Goal: Task Accomplishment & Management: Use online tool/utility

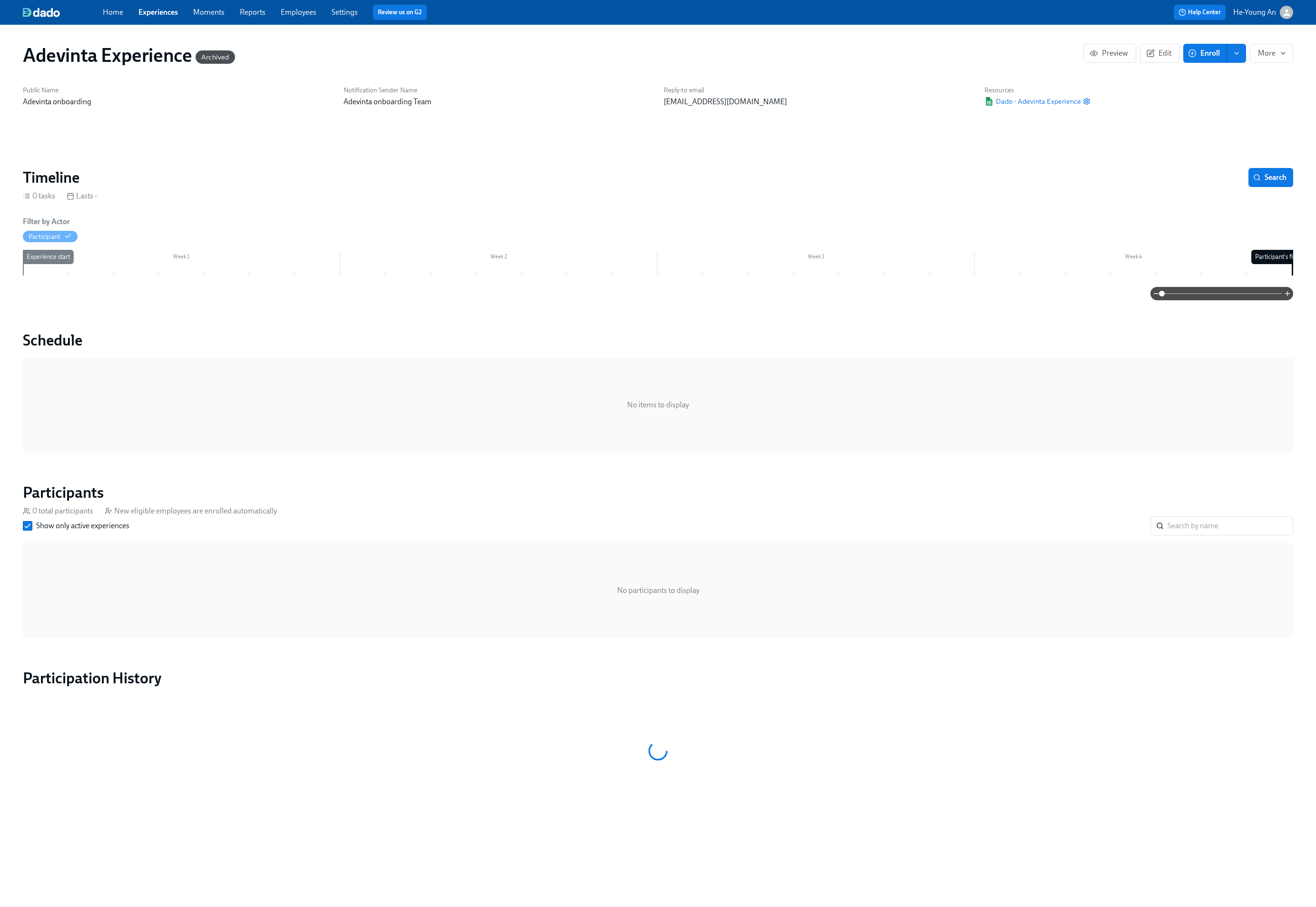
scroll to position [0, 1]
click at [151, 9] on link "Experiences" at bounding box center [158, 12] width 39 height 9
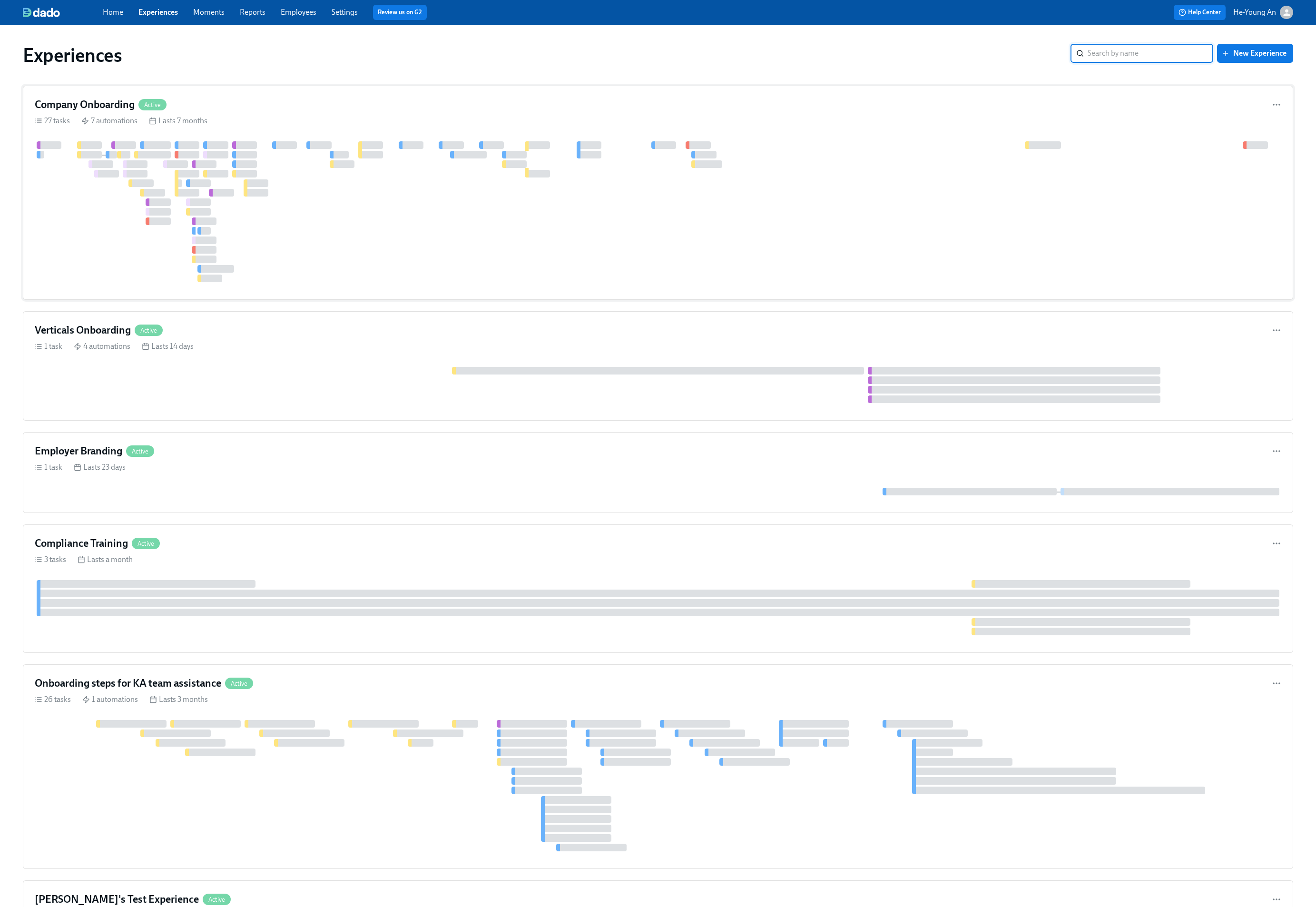
click at [480, 163] on div at bounding box center [658, 212] width 1247 height 141
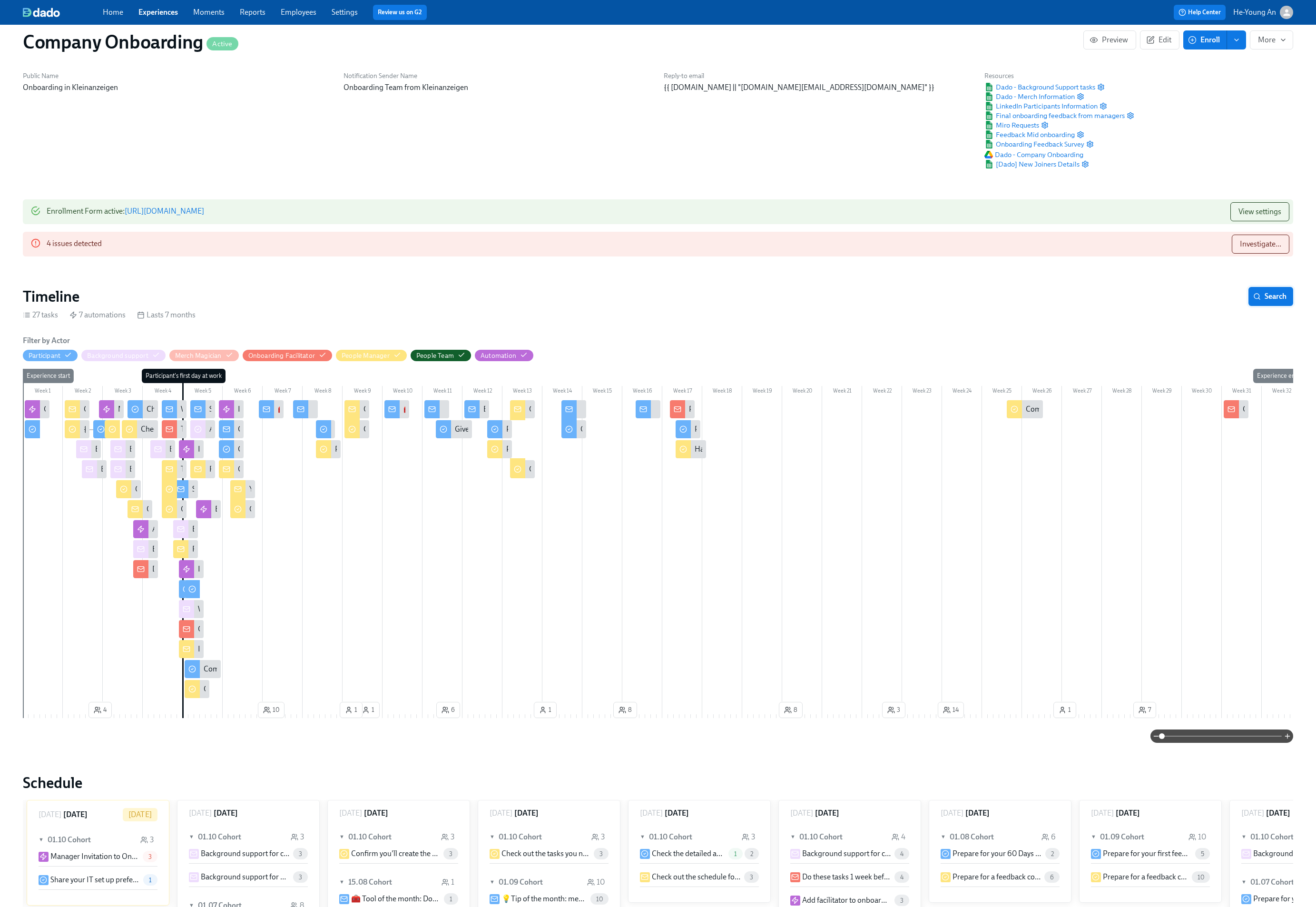
scroll to position [14, 0]
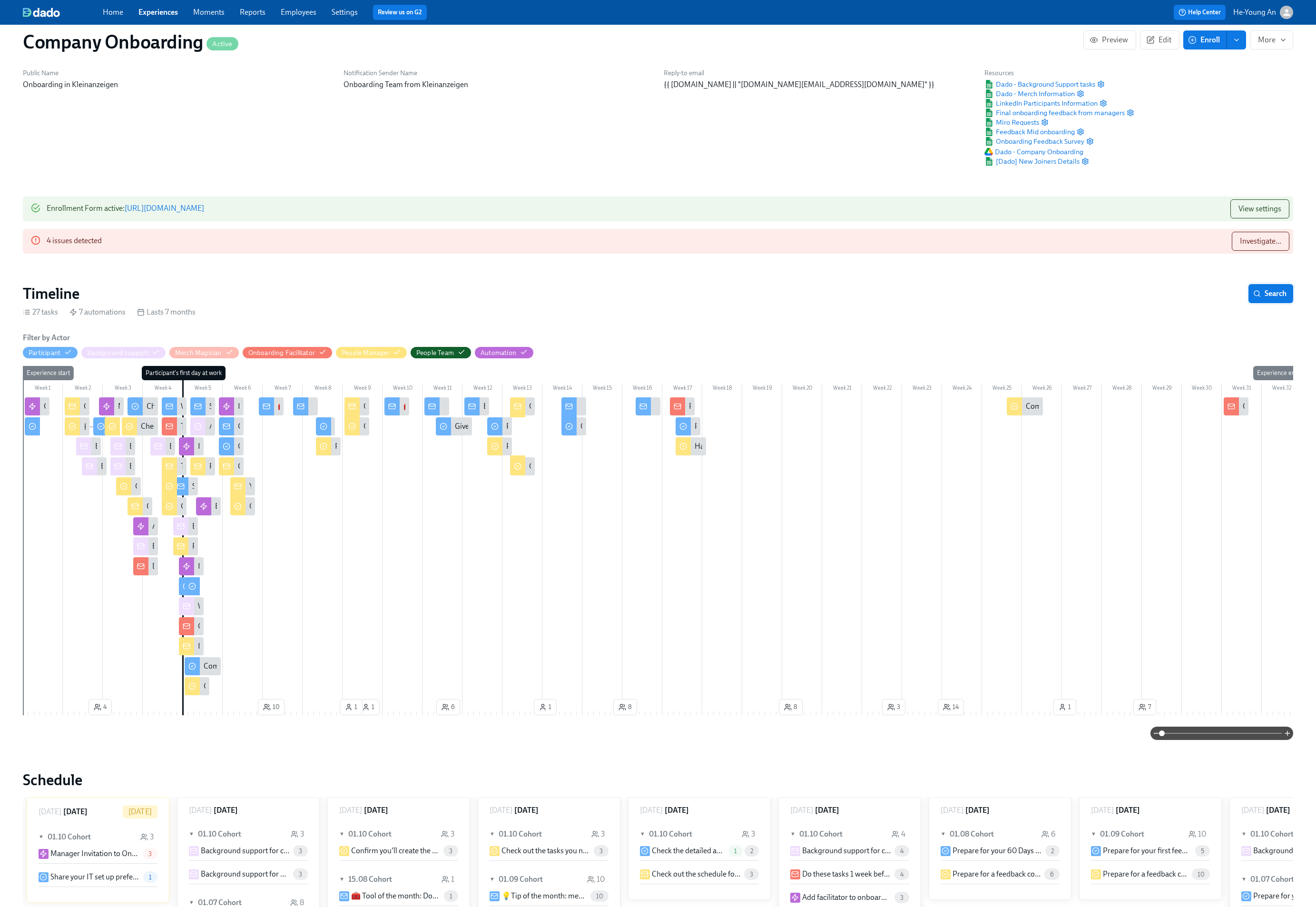
click at [1271, 306] on section "Timeline Search 27 tasks 7 automations Lasts 7 months Filter by Actor Participa…" at bounding box center [658, 512] width 1271 height 456
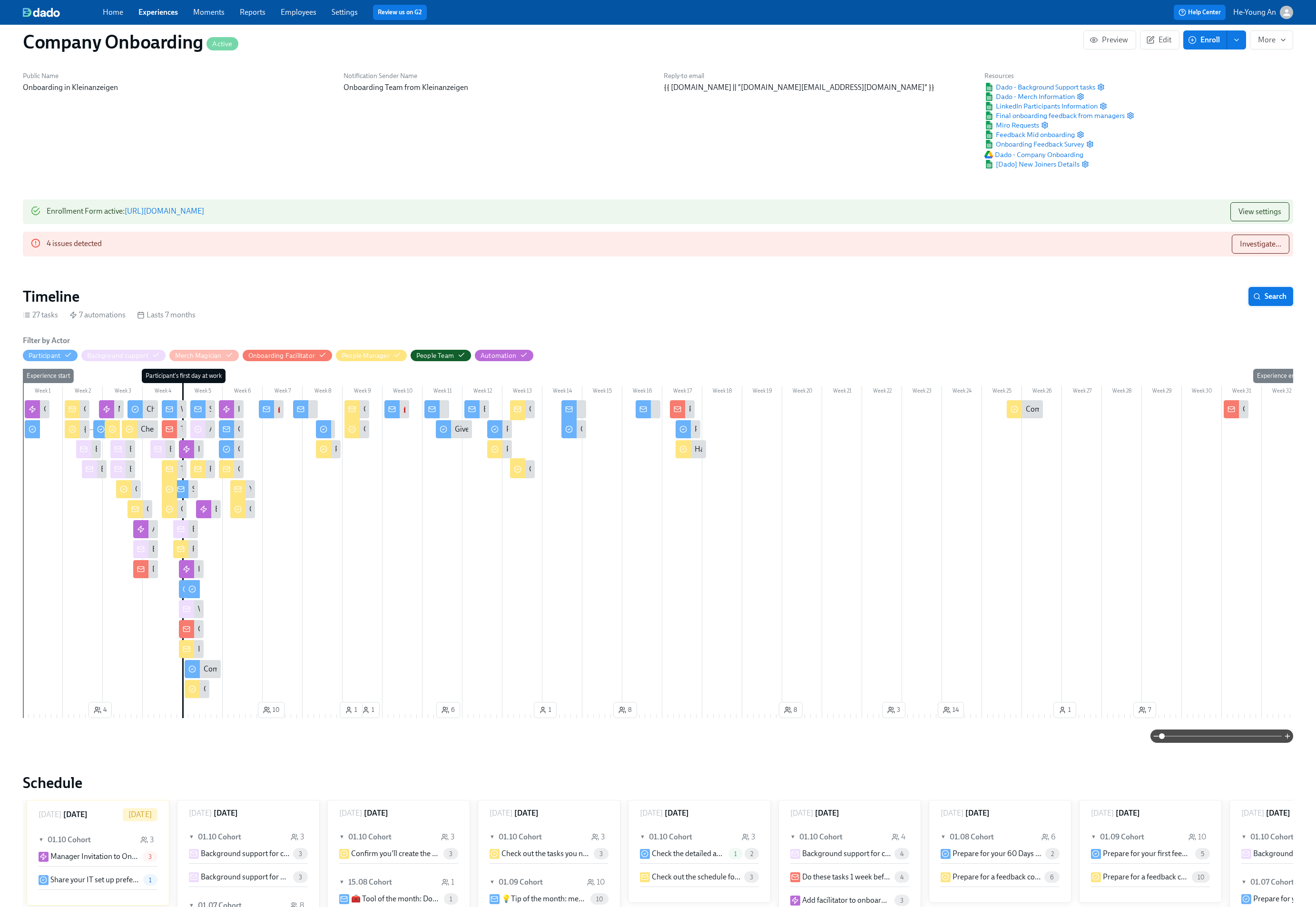
click at [1275, 299] on span "Search" at bounding box center [1271, 296] width 31 height 9
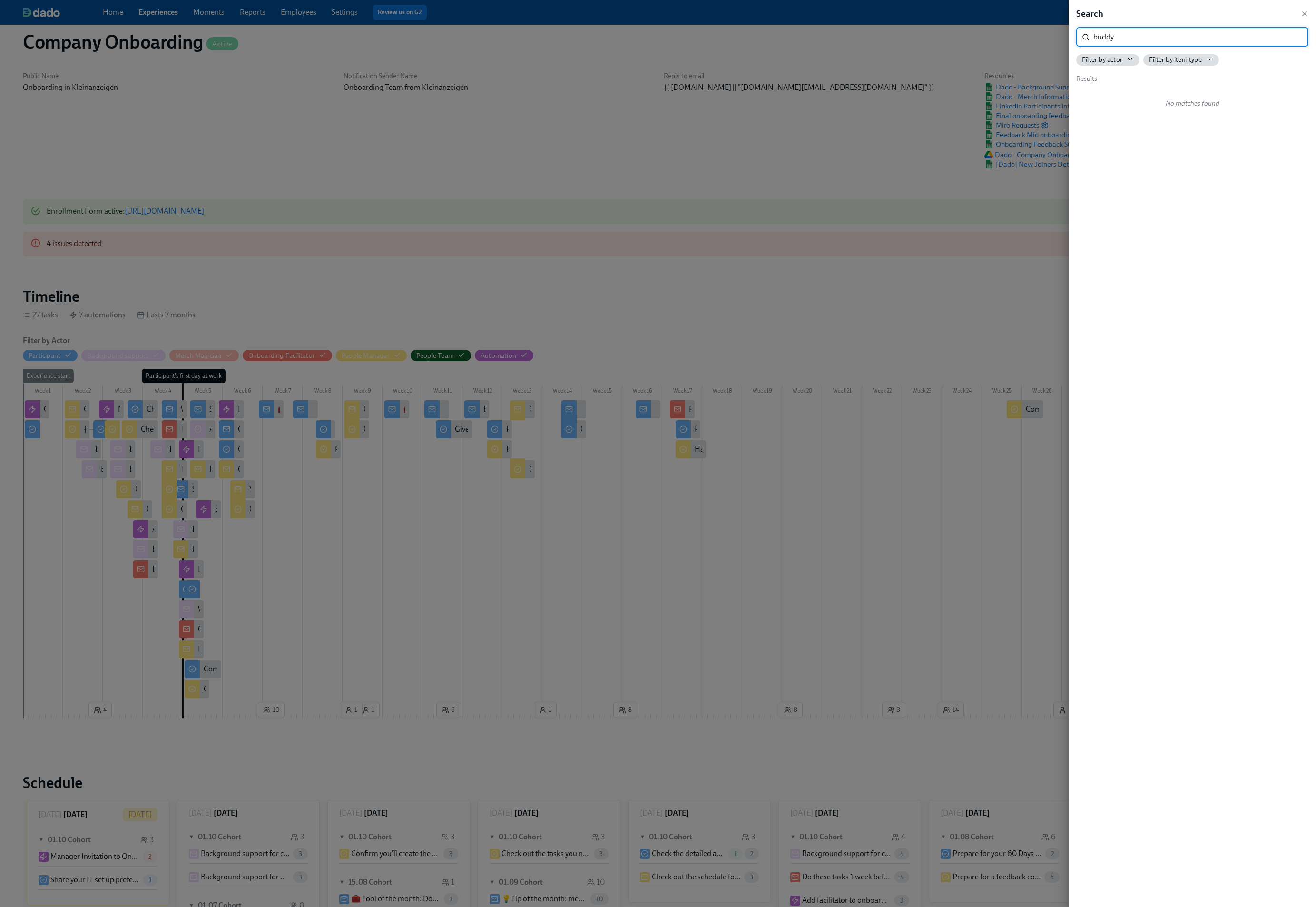
type input "buddy"
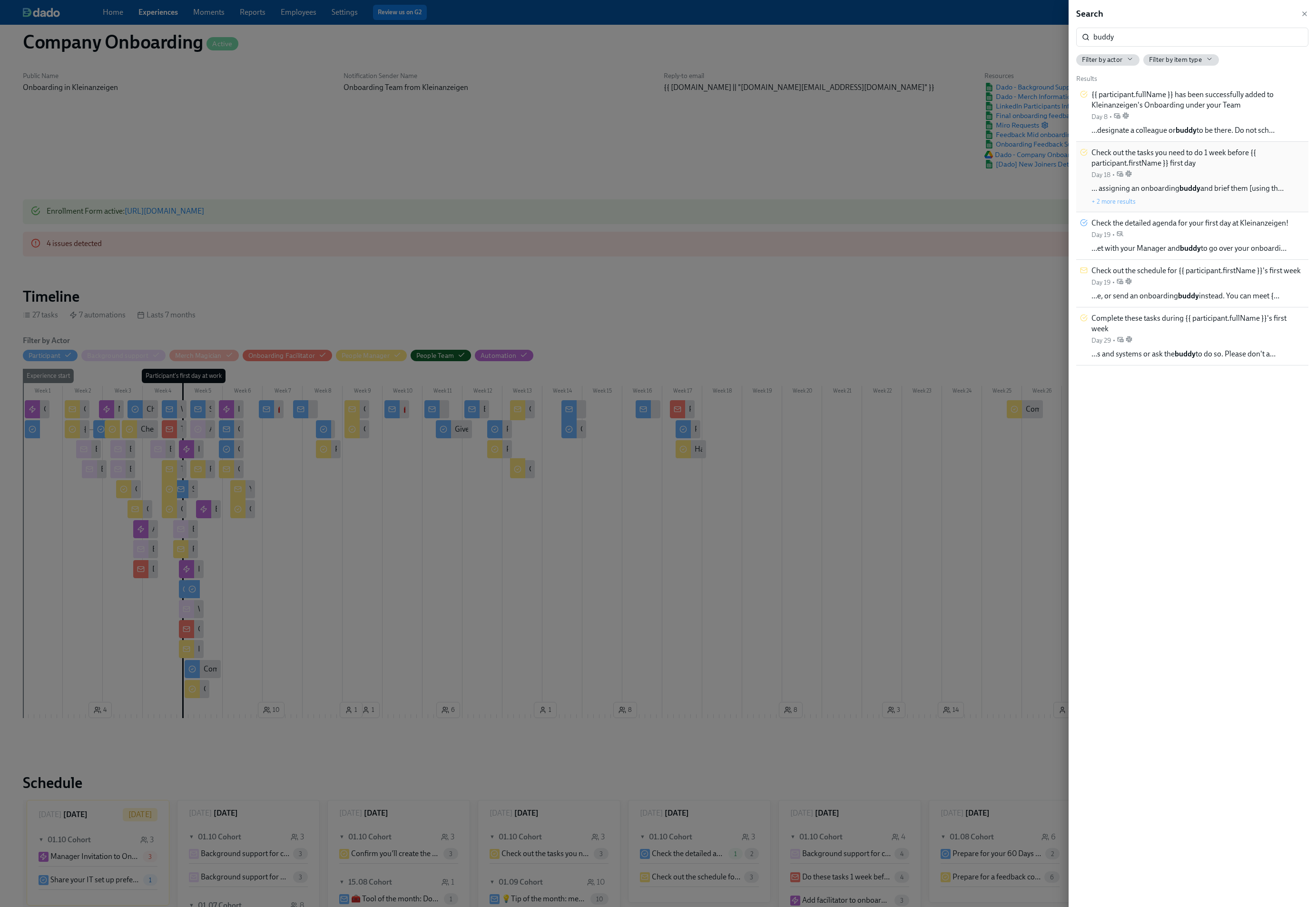
click at [1221, 178] on div "Check out the tasks you need to do 1 week before {{ participant.firstName }} fi…" at bounding box center [1198, 164] width 213 height 32
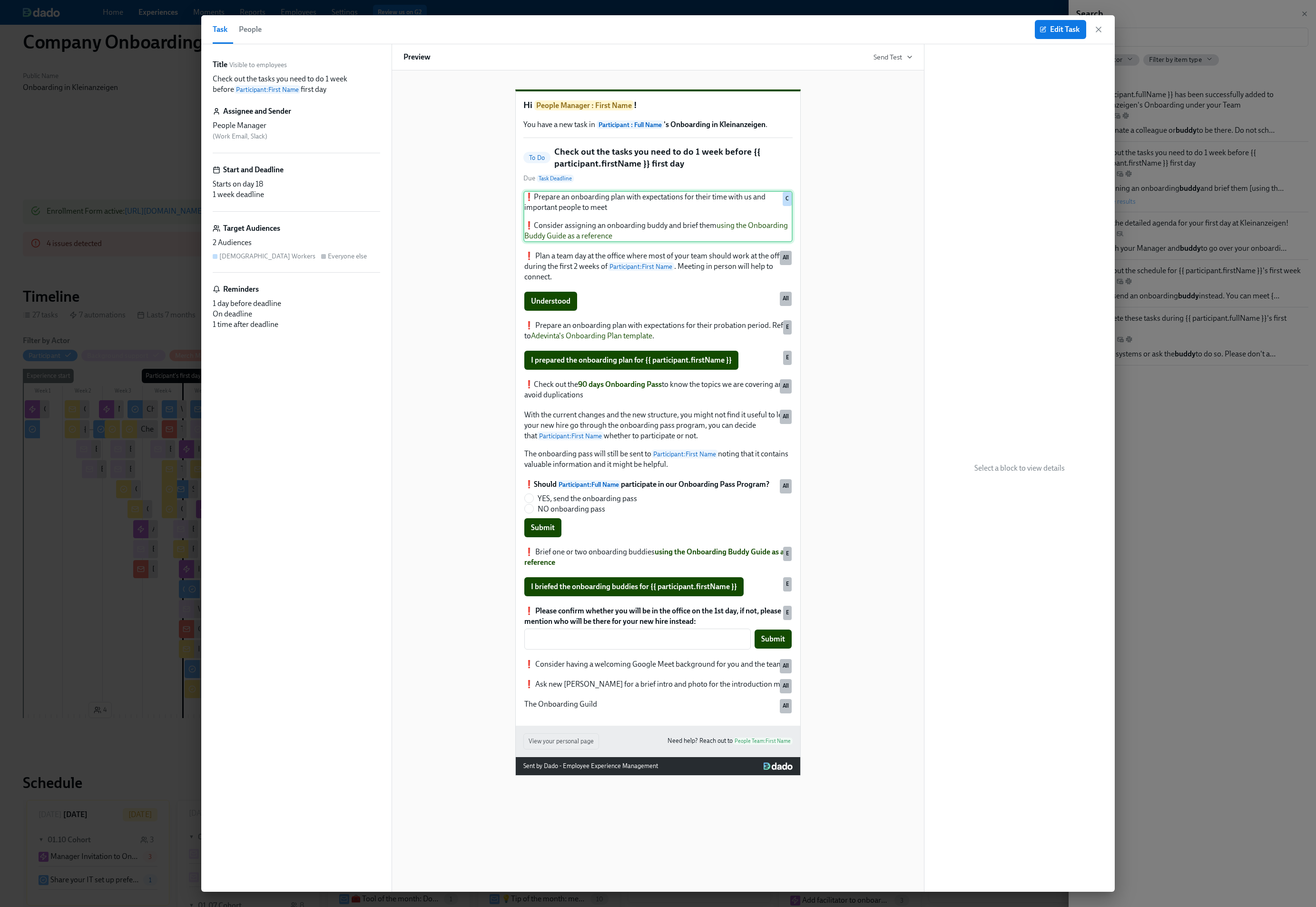
click at [765, 241] on div "❗️Prepare an onboarding plan with expectations for their time with us and impor…" at bounding box center [658, 216] width 269 height 51
drag, startPoint x: 762, startPoint y: 237, endPoint x: 777, endPoint y: 235, distance: 15.1
click at [762, 237] on div "❗️Prepare an onboarding plan with expectations for their time with us and impor…" at bounding box center [658, 216] width 269 height 51
click at [1056, 36] on button "Edit Task" at bounding box center [1060, 29] width 51 height 19
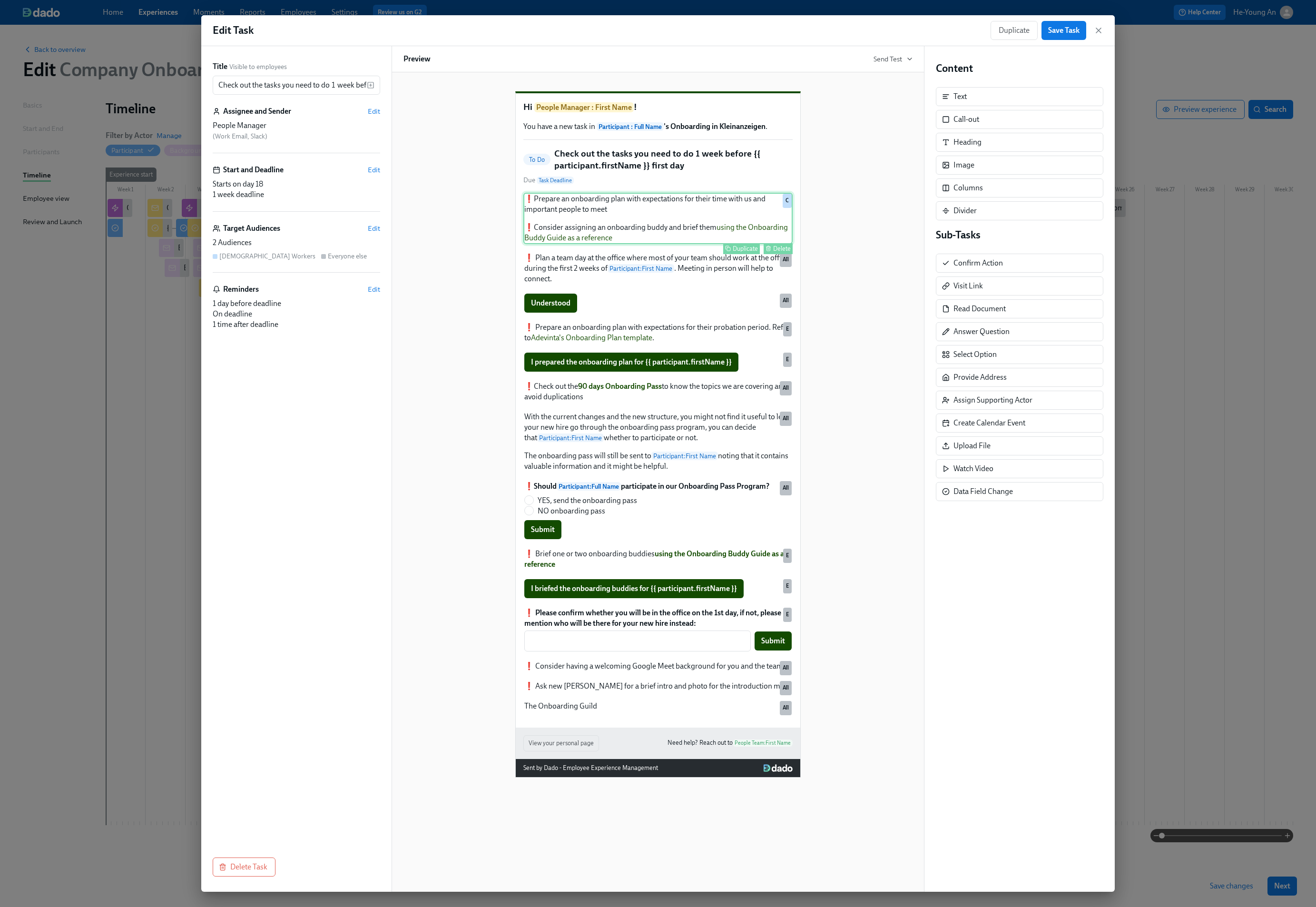
click at [740, 230] on div "❗️Prepare an onboarding plan with expectations for their time with us and impor…" at bounding box center [658, 218] width 269 height 51
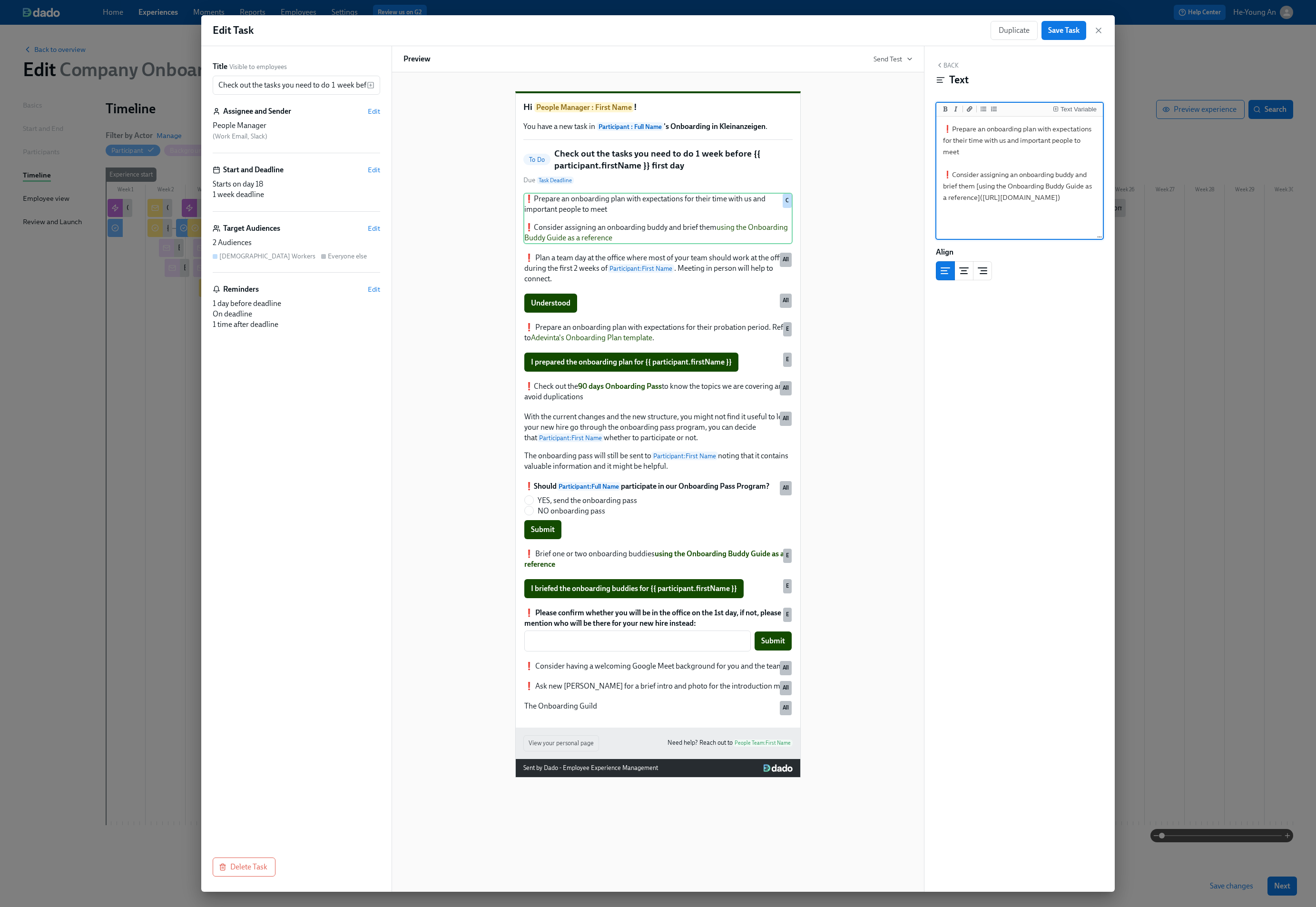
scroll to position [4, 0]
drag, startPoint x: 954, startPoint y: 210, endPoint x: 950, endPoint y: 209, distance: 4.1
click at [954, 210] on textarea "❗️Prepare an onboarding plan with expectations for their time with us and impor…" at bounding box center [1020, 178] width 163 height 119
drag, startPoint x: 946, startPoint y: 206, endPoint x: 1066, endPoint y: 236, distance: 123.7
click at [986, 226] on textarea "❗️Prepare an onboarding plan with expectations for their time with us and impor…" at bounding box center [1020, 178] width 163 height 119
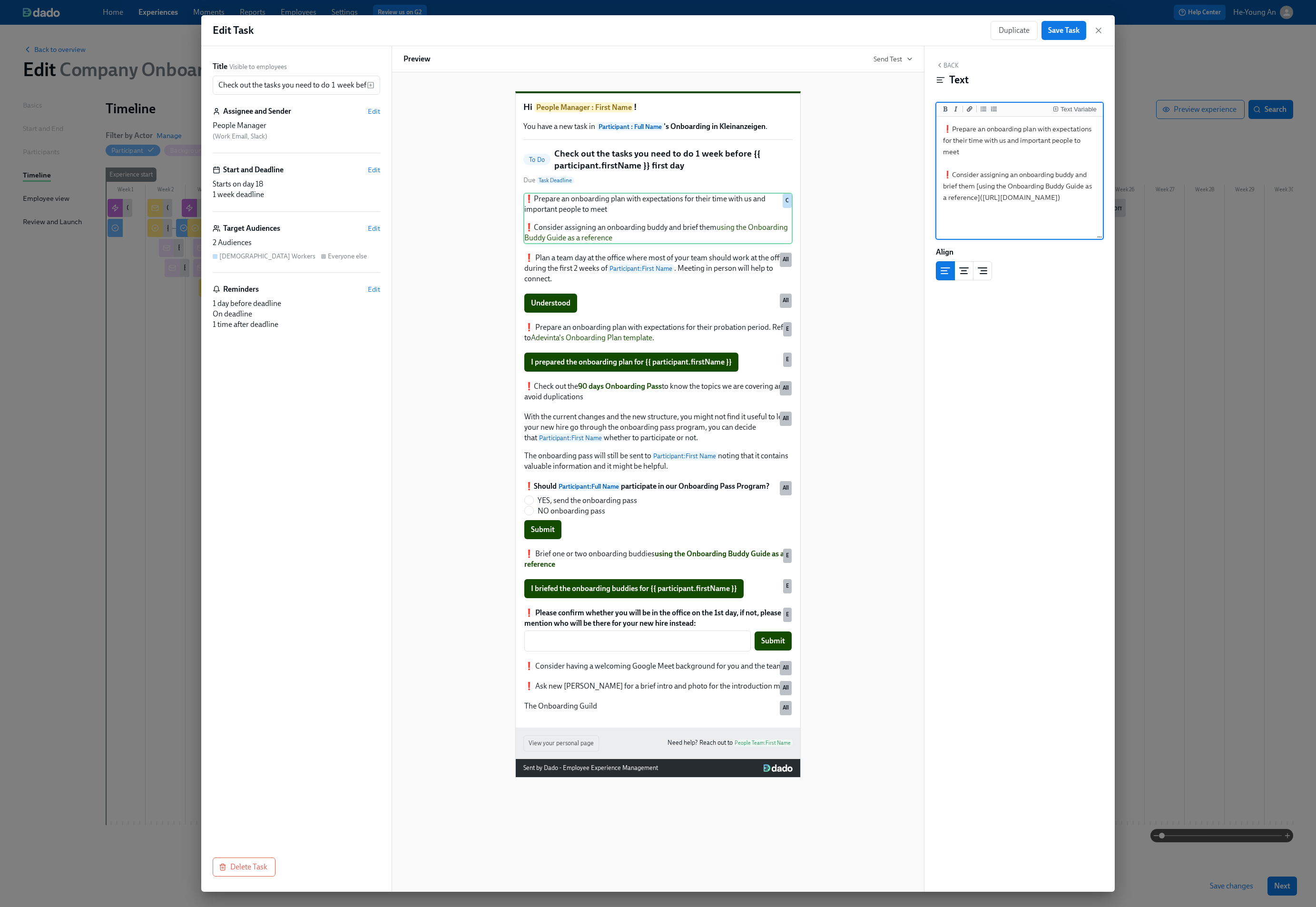
click at [1101, 28] on icon "button" at bounding box center [1098, 31] width 9 height 9
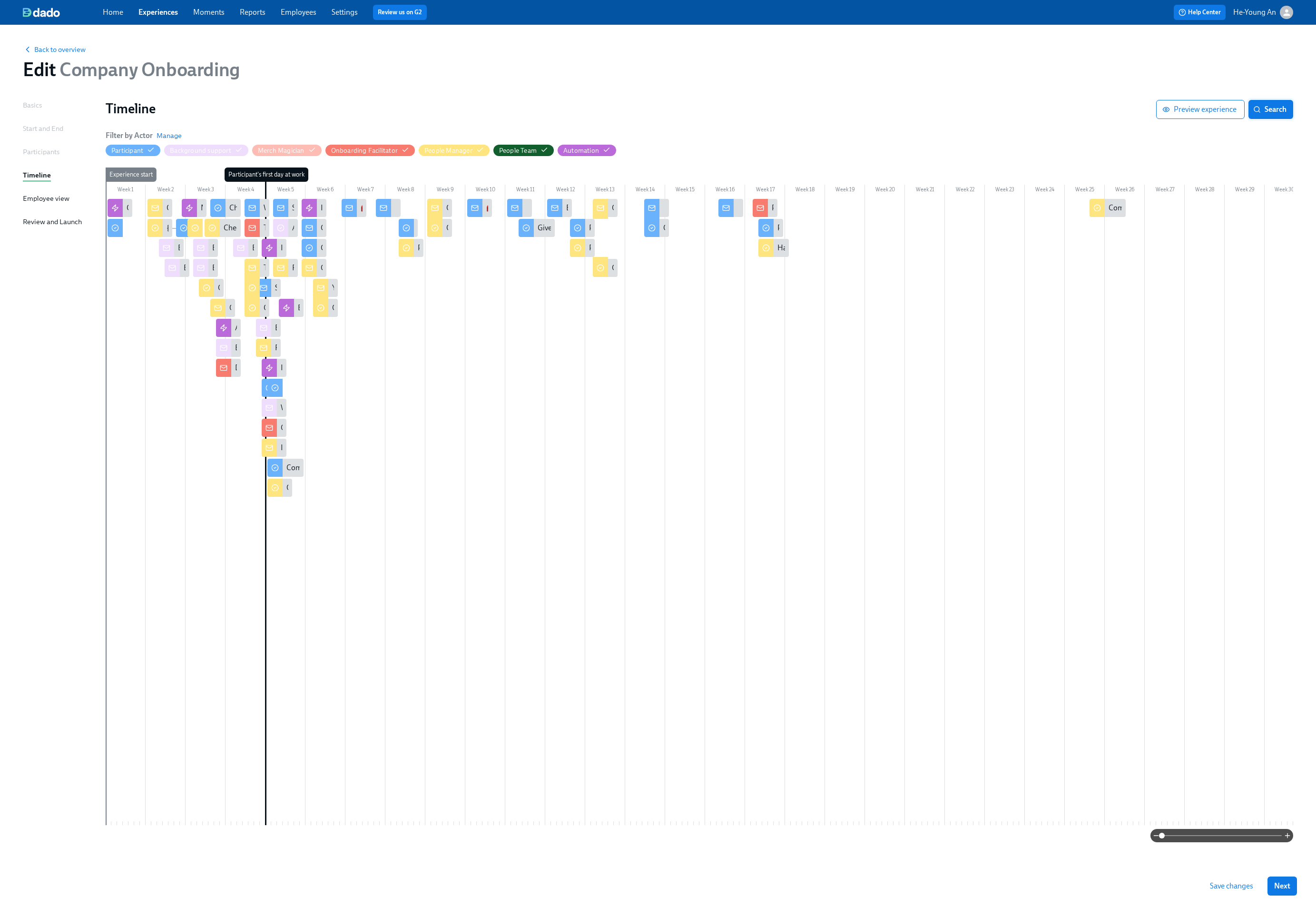
click at [1270, 111] on span "Search" at bounding box center [1271, 109] width 31 height 9
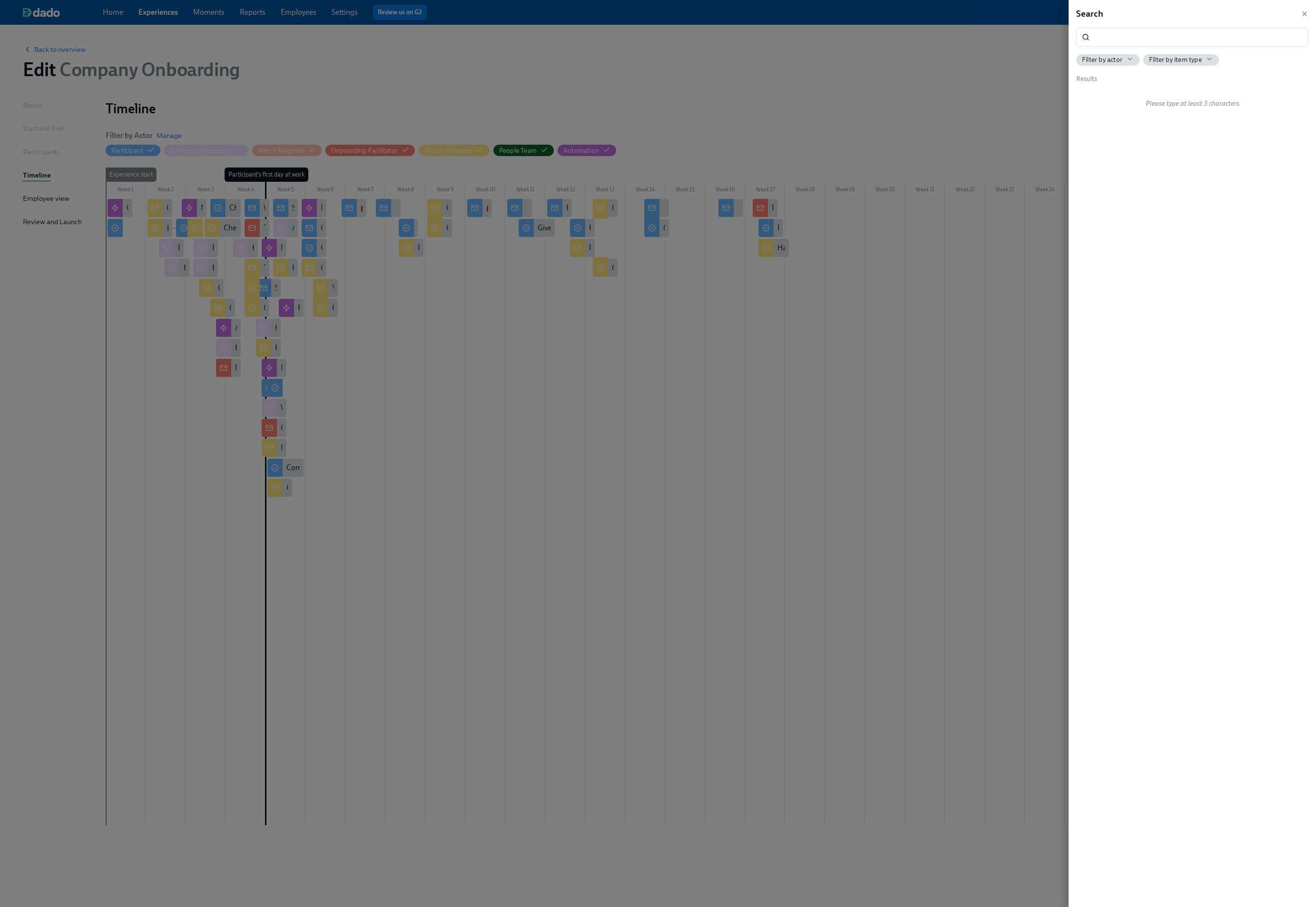
drag, startPoint x: 1307, startPoint y: 13, endPoint x: 1221, endPoint y: 35, distance: 88.8
click at [1307, 13] on icon "button" at bounding box center [1304, 14] width 8 height 8
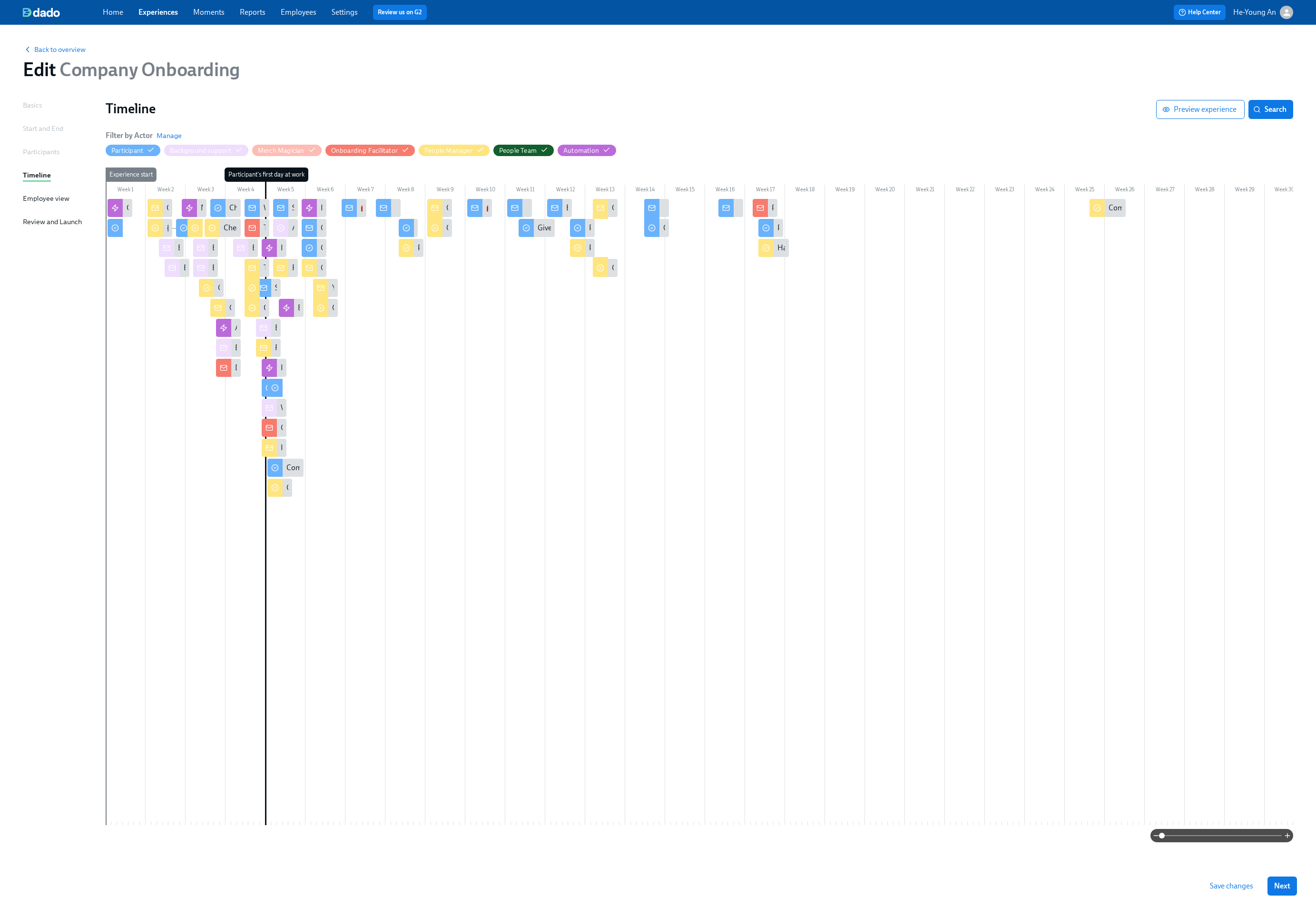
click at [817, 143] on div "Filter by Actor Manage Participant Background support Merch Magician Onboarding…" at bounding box center [700, 144] width 1188 height 26
click at [44, 44] on div "Back to overview" at bounding box center [658, 49] width 1271 height 11
click at [42, 45] on span "Back to overview" at bounding box center [54, 49] width 63 height 9
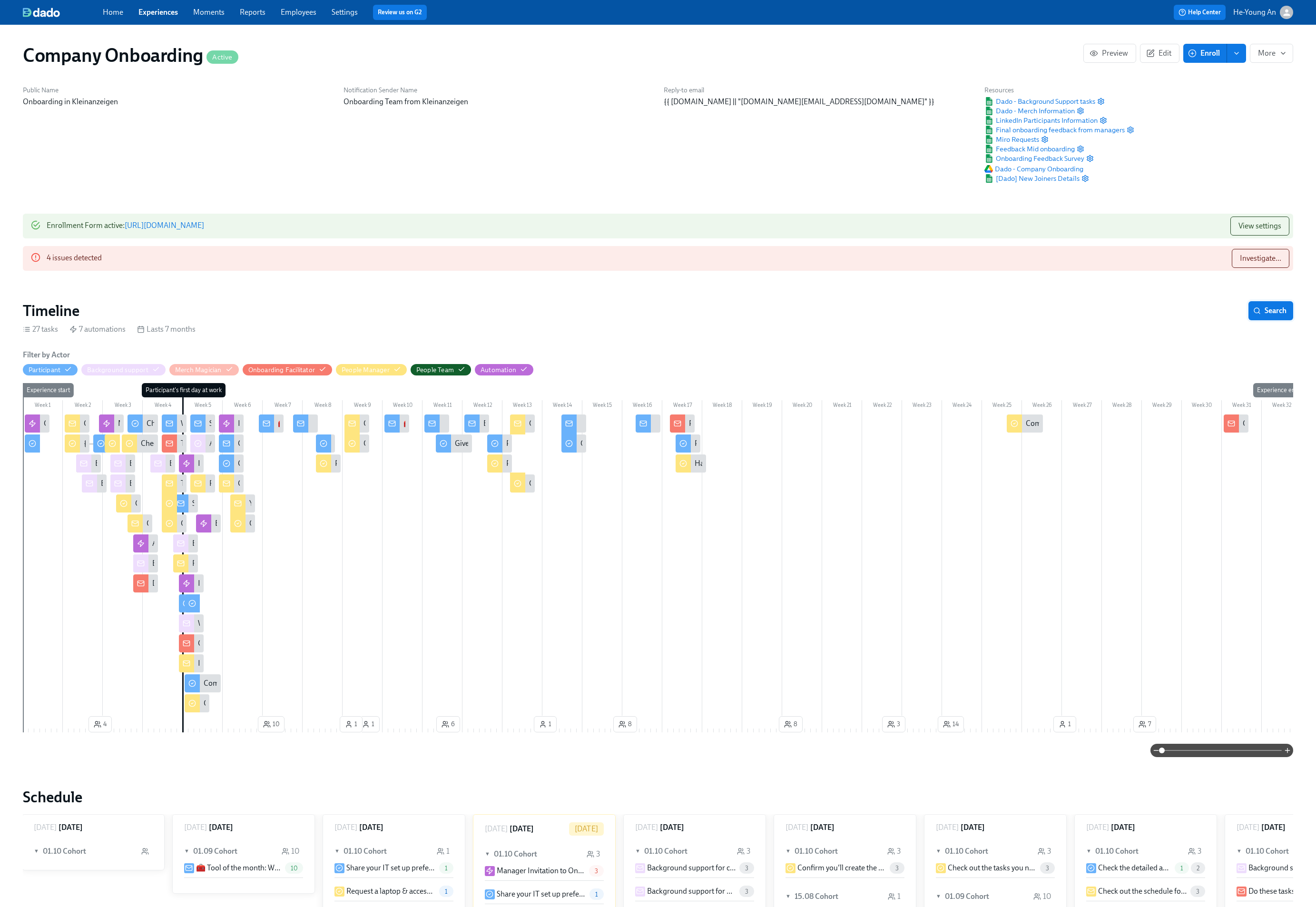
click at [1274, 318] on button "Search" at bounding box center [1271, 311] width 45 height 19
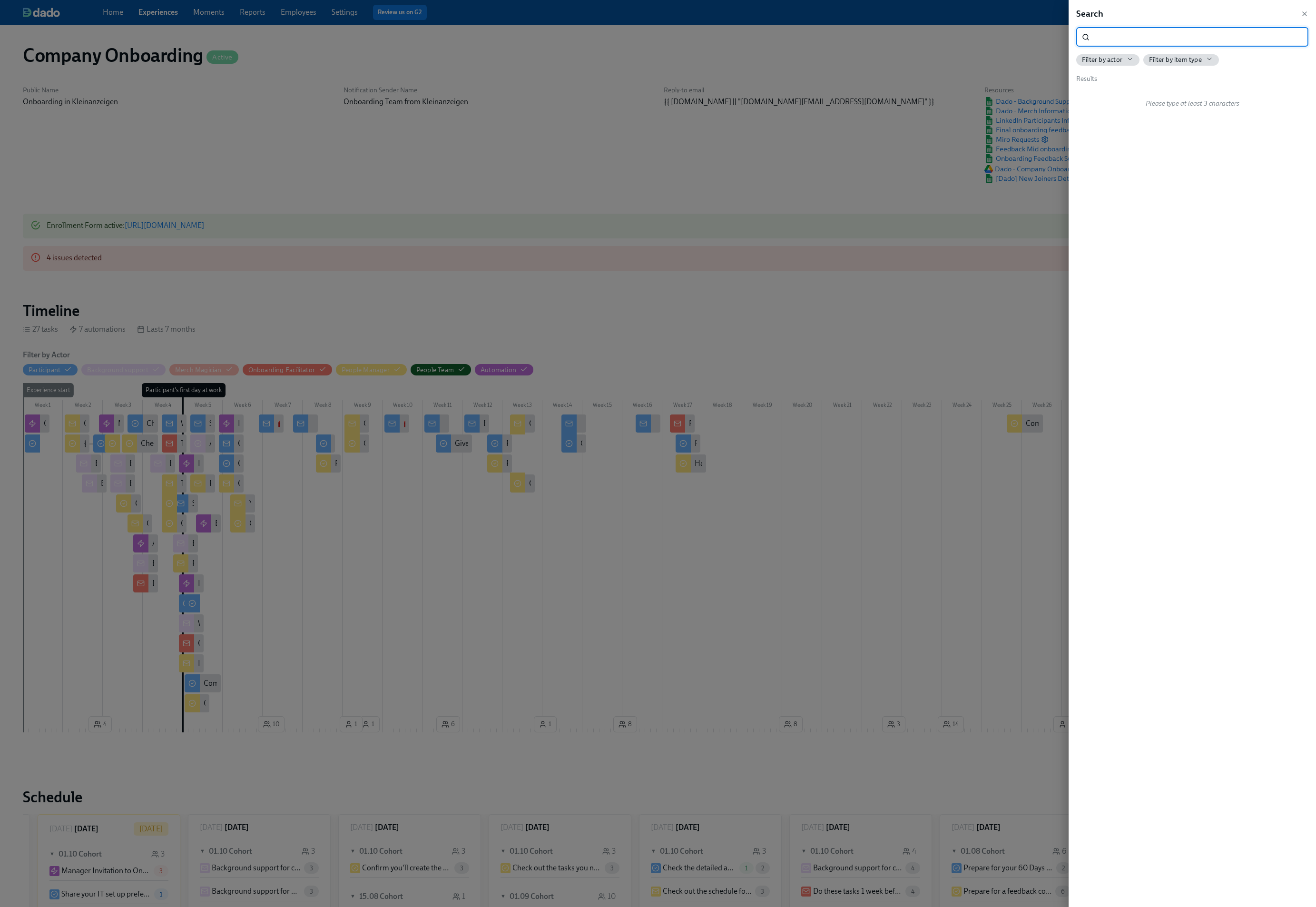
scroll to position [0, 28716]
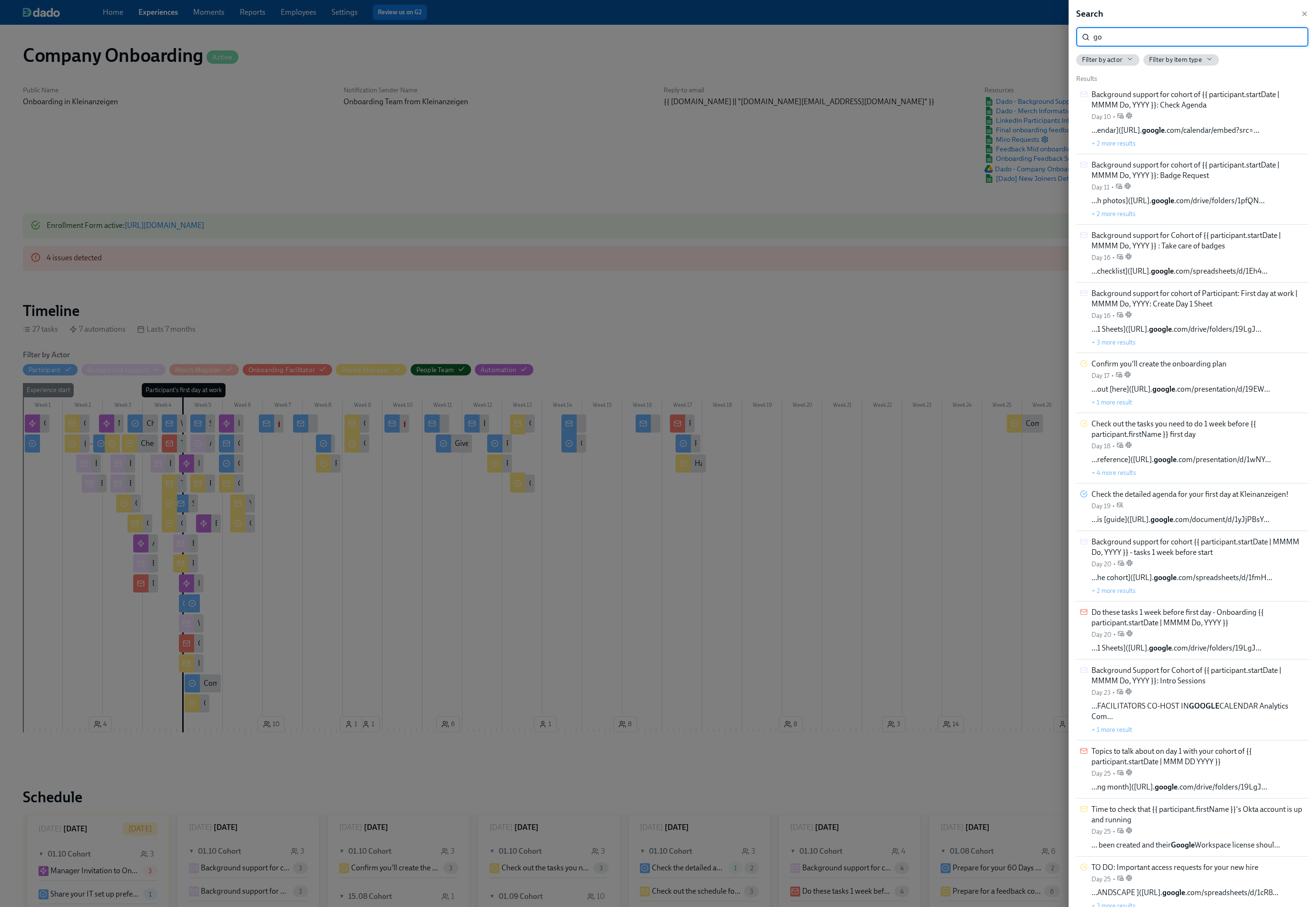
type input "g"
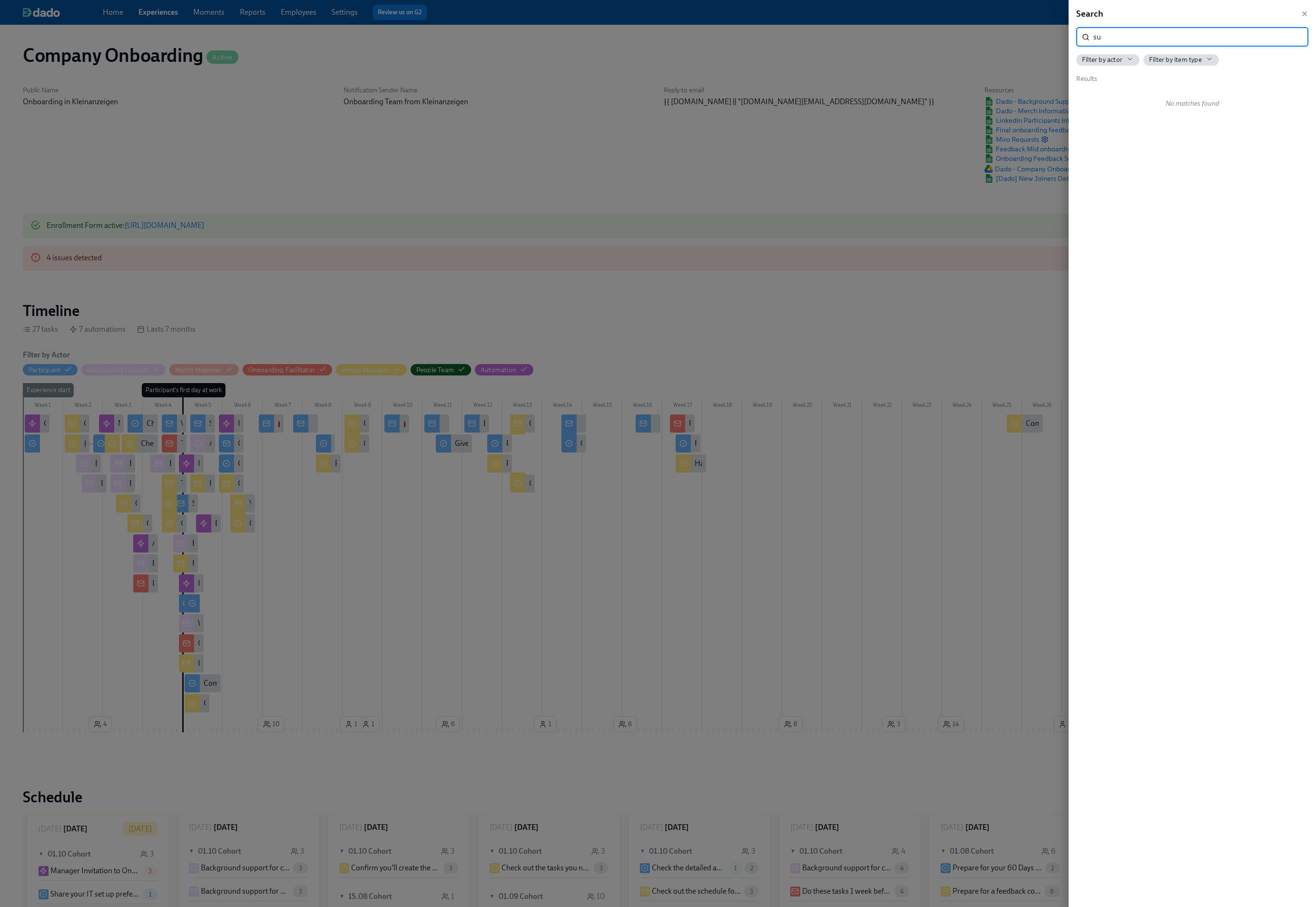
type input "s"
click at [1189, 38] on input "search" at bounding box center [1201, 37] width 215 height 19
drag, startPoint x: 1178, startPoint y: 35, endPoint x: 994, endPoint y: 24, distance: 184.3
click at [994, 24] on div "Search google training ​ Filter by actor Filter by item type Results No matches…" at bounding box center [658, 454] width 1316 height 907
type input "training"
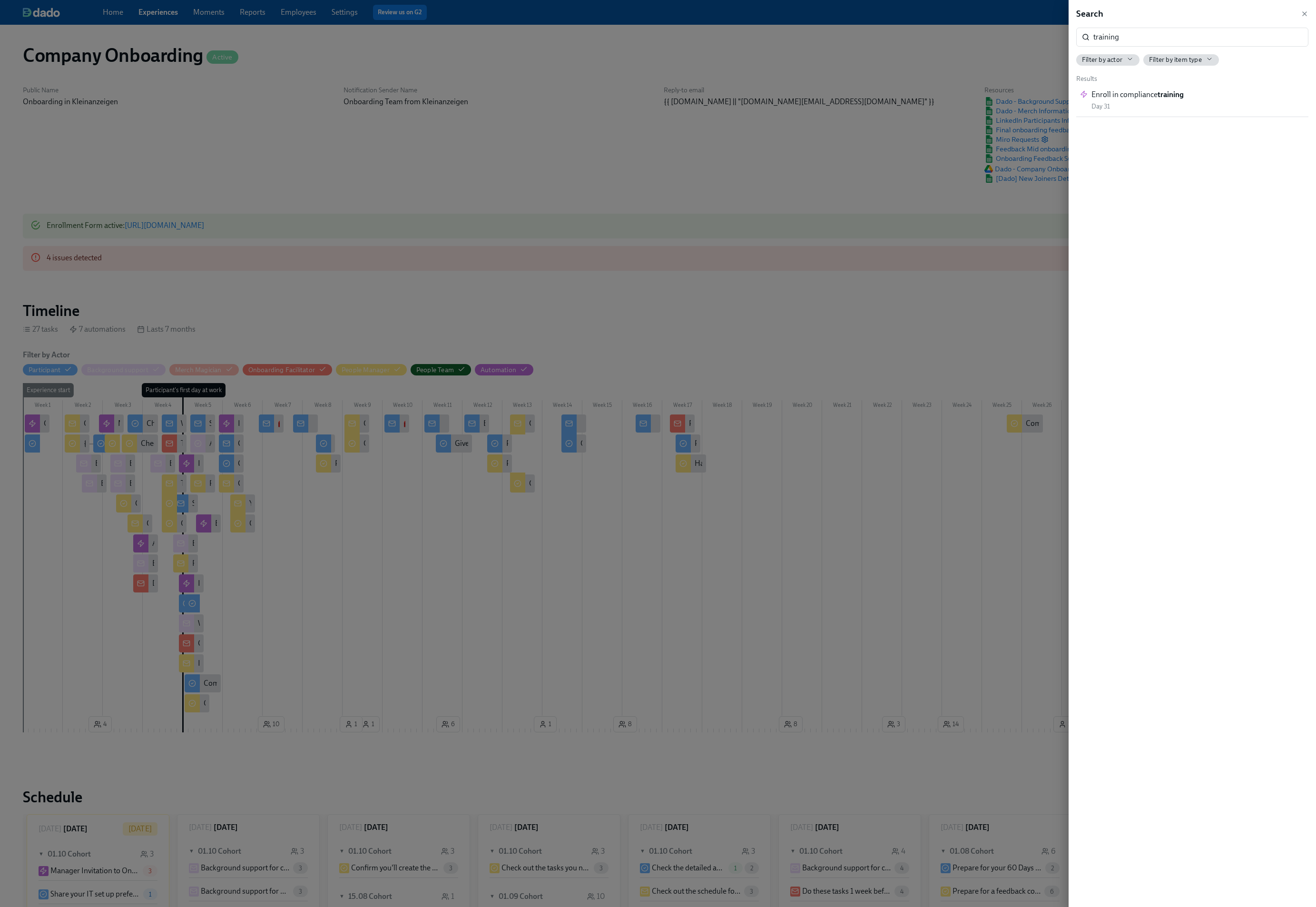
click at [1307, 14] on icon "button" at bounding box center [1304, 14] width 8 height 8
